Goal: Task Accomplishment & Management: Use online tool/utility

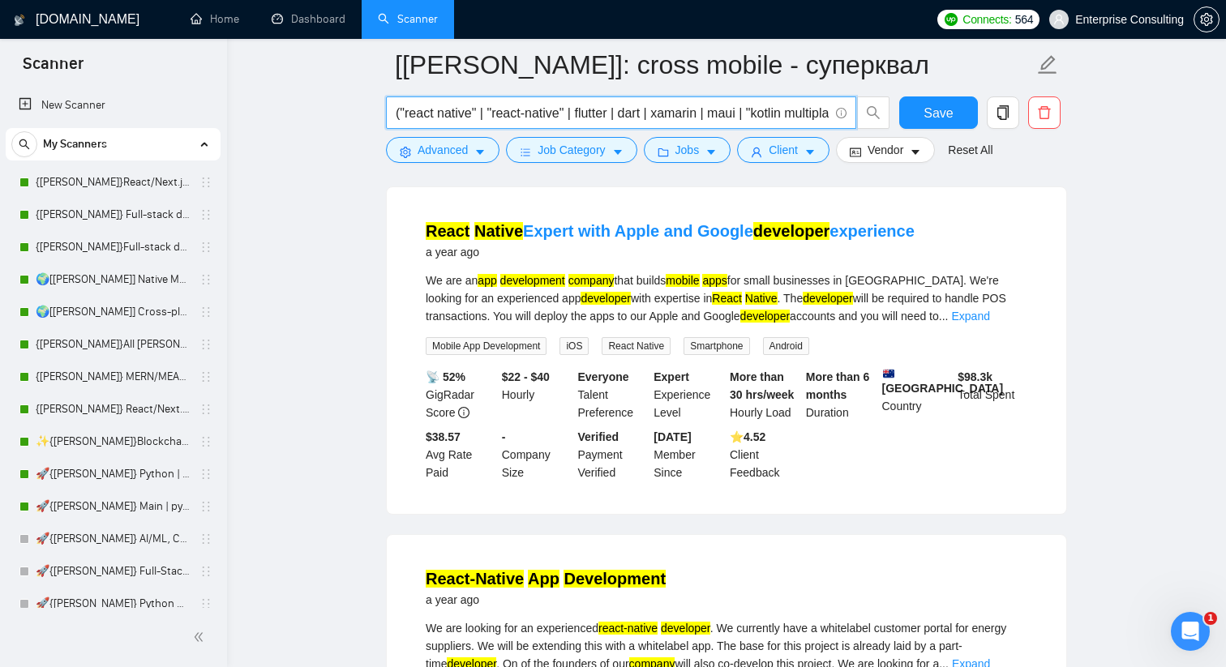
scroll to position [1277, 0]
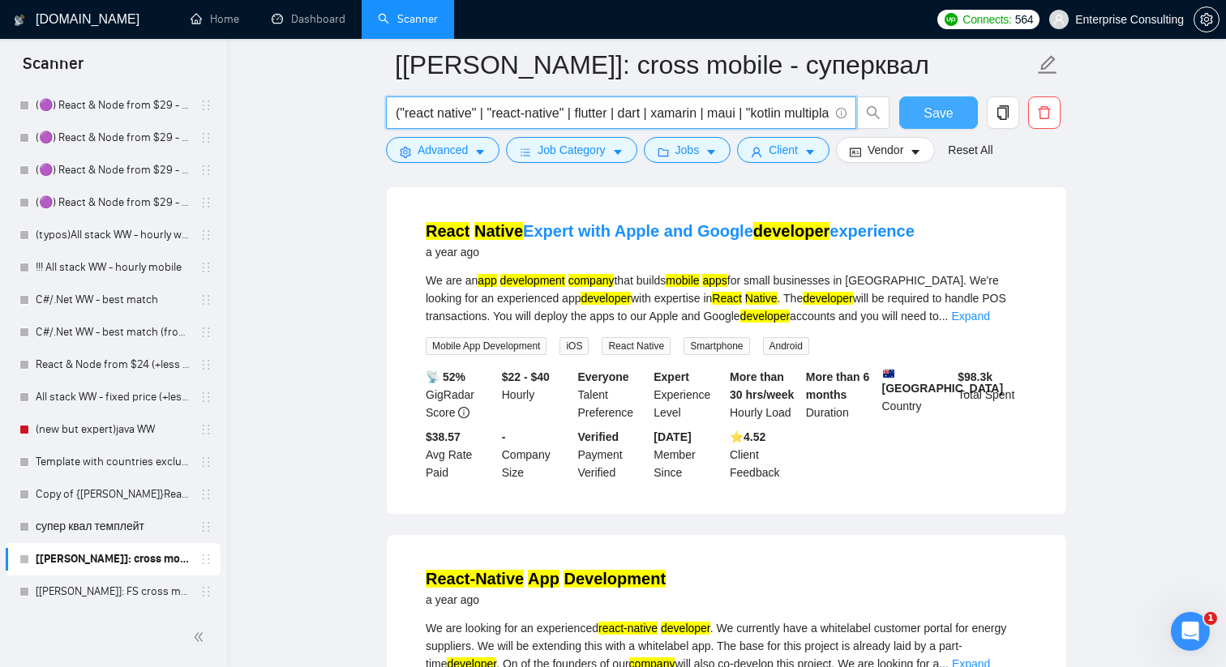
click at [926, 103] on span "Save" at bounding box center [938, 113] width 29 height 20
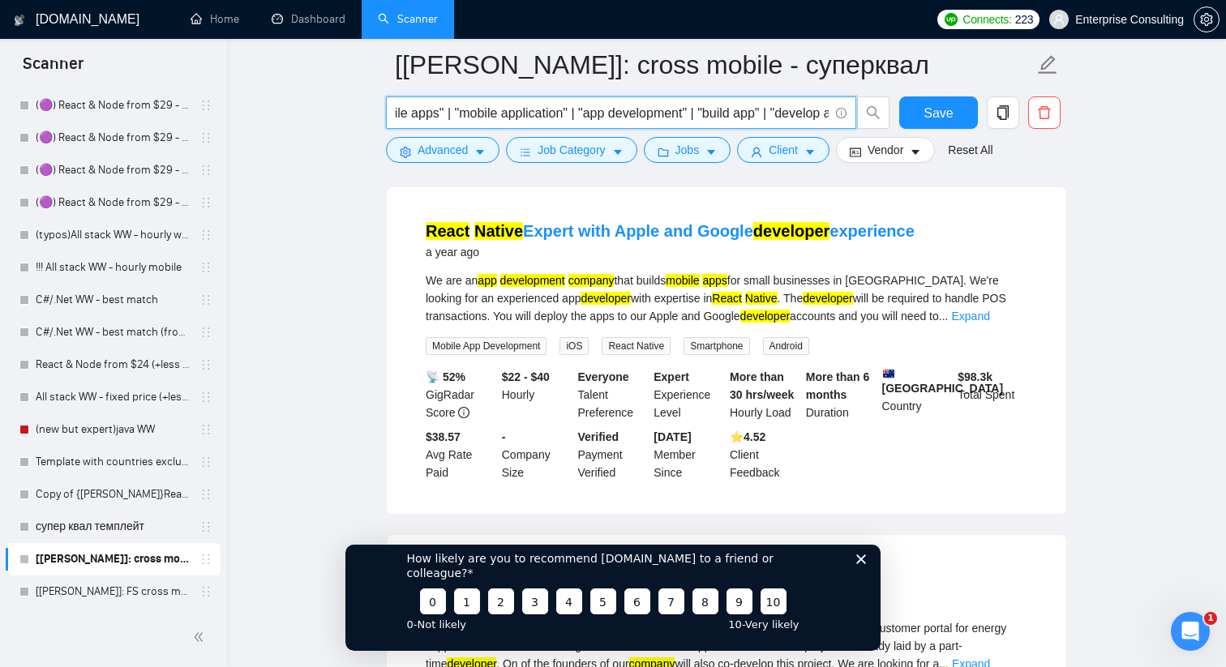
scroll to position [0, 894]
drag, startPoint x: 784, startPoint y: 114, endPoint x: 821, endPoint y: 114, distance: 37.3
click at [821, 114] on input "("react native" | "react-native" | flutter | dart | xamarin | maui | "kotlin mu…" at bounding box center [612, 113] width 433 height 20
click at [722, 104] on input "("react native" | "react-native" | flutter | dart | xamarin | maui | "kotlin mu…" at bounding box center [612, 113] width 433 height 20
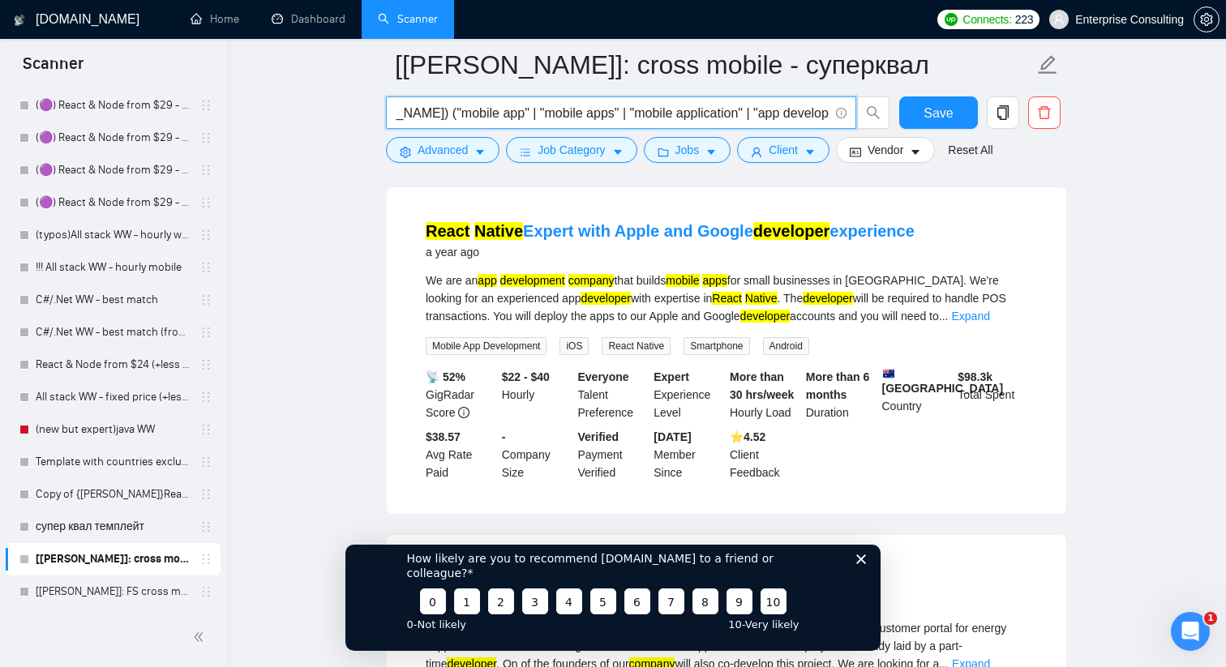
drag, startPoint x: 398, startPoint y: 109, endPoint x: 438, endPoint y: 109, distance: 39.7
click at [438, 109] on input "("react native" | "react-native" | flutter | dart | xamarin | maui | "kotlin mu…" at bounding box center [612, 113] width 433 height 20
click at [540, 111] on input "("react native" | "react-native" | flutter | dart | xamarin | maui | "kotlin mu…" at bounding box center [612, 113] width 433 height 20
drag, startPoint x: 636, startPoint y: 117, endPoint x: 762, endPoint y: 121, distance: 126.6
click at [762, 121] on input "("react native" | "react-native" | flutter | dart | xamarin | maui | "kotlin mu…" at bounding box center [612, 113] width 433 height 20
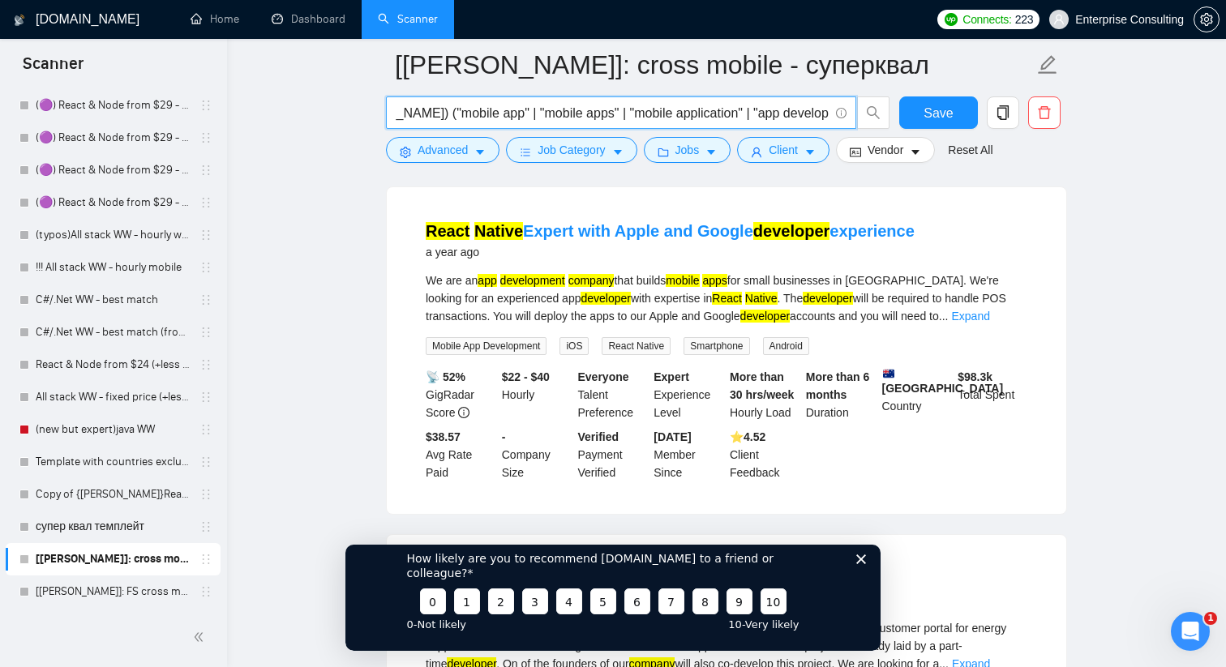
click at [750, 118] on input "("react native" | "react-native" | flutter | dart | xamarin | maui | "kotlin mu…" at bounding box center [612, 113] width 433 height 20
drag, startPoint x: 794, startPoint y: 115, endPoint x: 474, endPoint y: 93, distance: 320.2
click at [474, 93] on form "[[PERSON_NAME]]: cross mobile - суперквал ("react native" | "react-native" | fl…" at bounding box center [726, 105] width 681 height 132
click at [486, 111] on input "("react native" | "react-native" | flutter | dart | xamarin | maui | "kotlin mu…" at bounding box center [612, 113] width 433 height 20
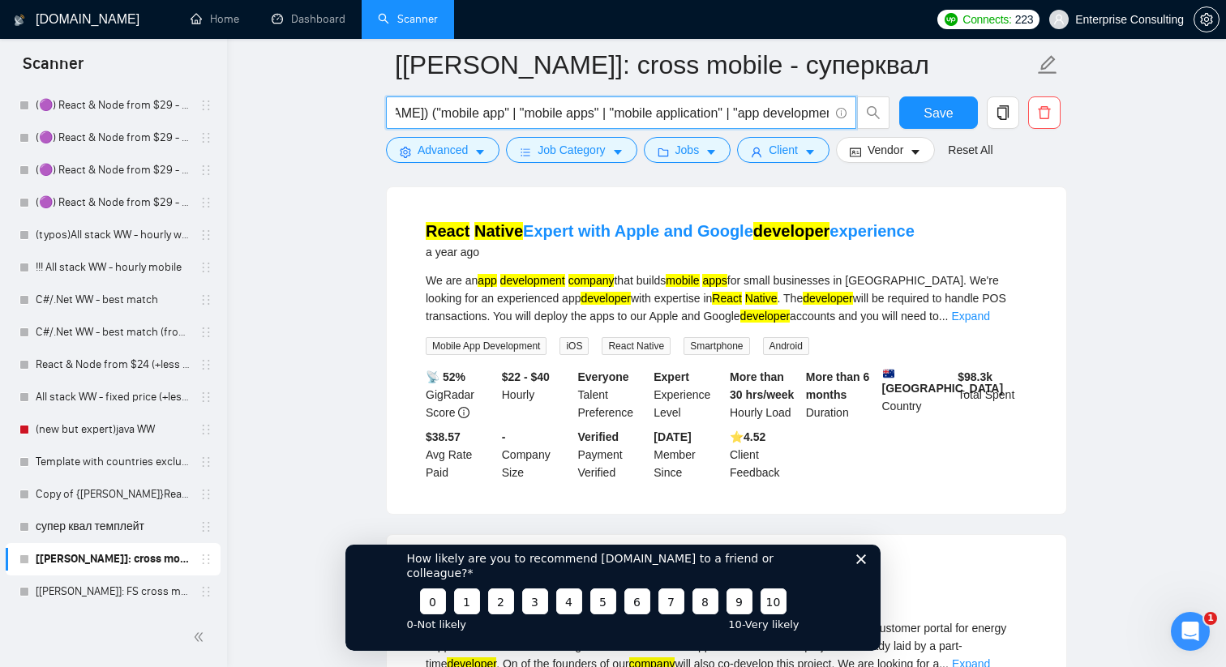
drag, startPoint x: 443, startPoint y: 109, endPoint x: 390, endPoint y: 106, distance: 52.8
click at [390, 106] on span "("react native" | "react-native" | flutter | dart | xamarin | maui | "kotlin mu…" at bounding box center [621, 112] width 470 height 32
click at [474, 116] on input "("react native" | "react-native" | flutter | dart | xamarin | maui | "kotlin mu…" at bounding box center [612, 113] width 433 height 20
click at [426, 112] on input "("react native" | "react-native" | flutter | dart | xamarin | maui | "kotlin mu…" at bounding box center [612, 113] width 433 height 20
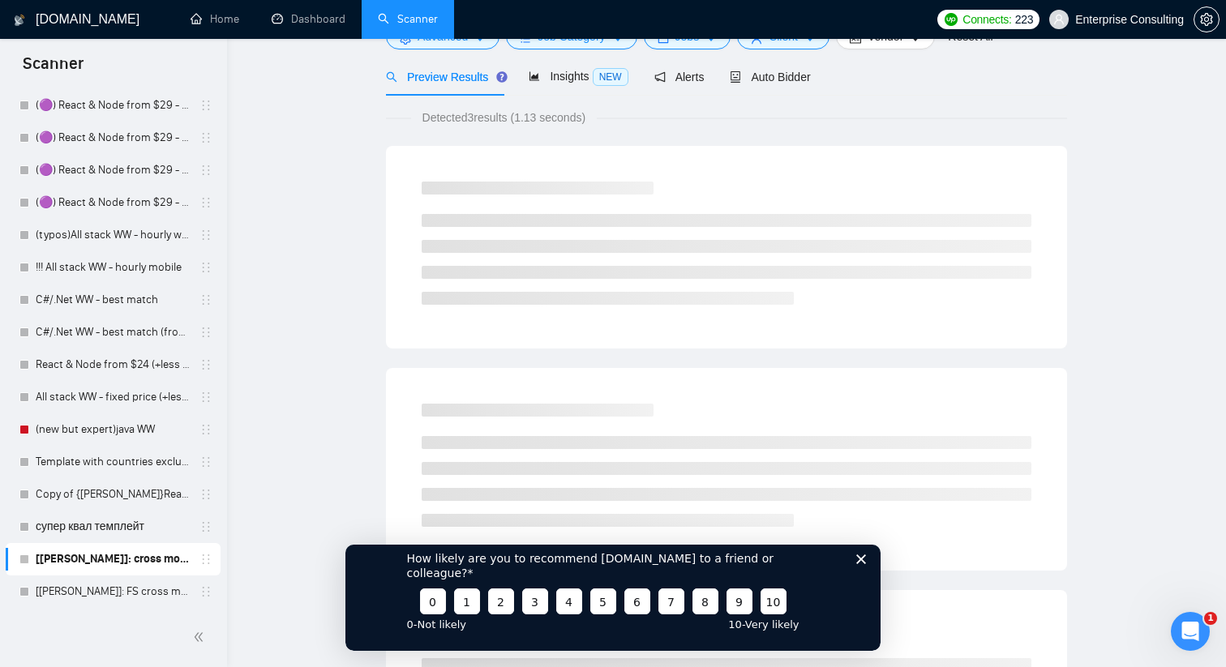
scroll to position [0, 0]
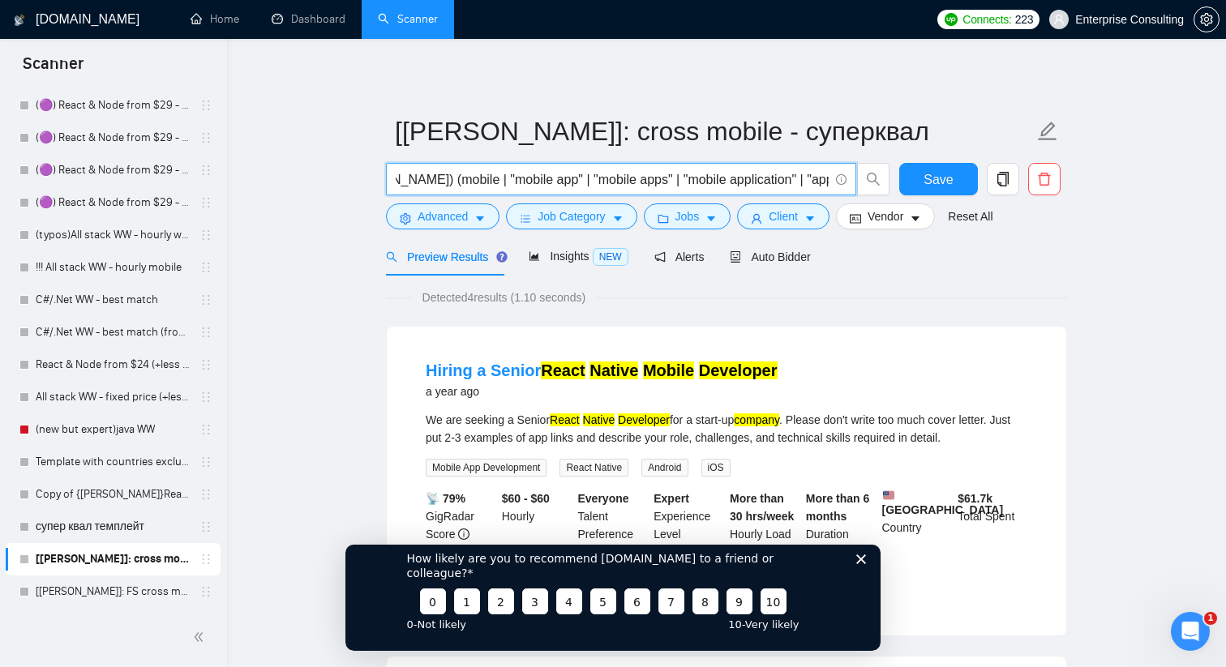
type input "("react native" | "react-native" | flutter | dart | xamarin | maui | "kotlin mu…"
click at [863, 564] on polygon "Закрыть опрос" at bounding box center [861, 559] width 10 height 10
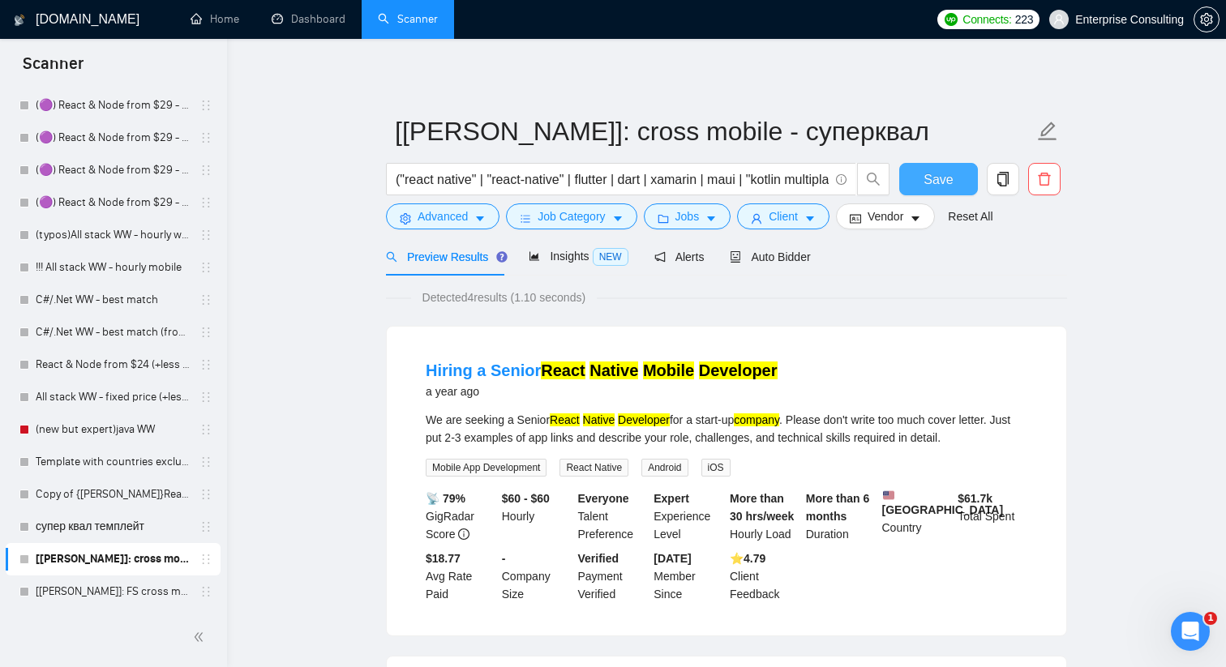
click at [930, 187] on span "Save" at bounding box center [938, 179] width 29 height 20
